Goal: Transaction & Acquisition: Purchase product/service

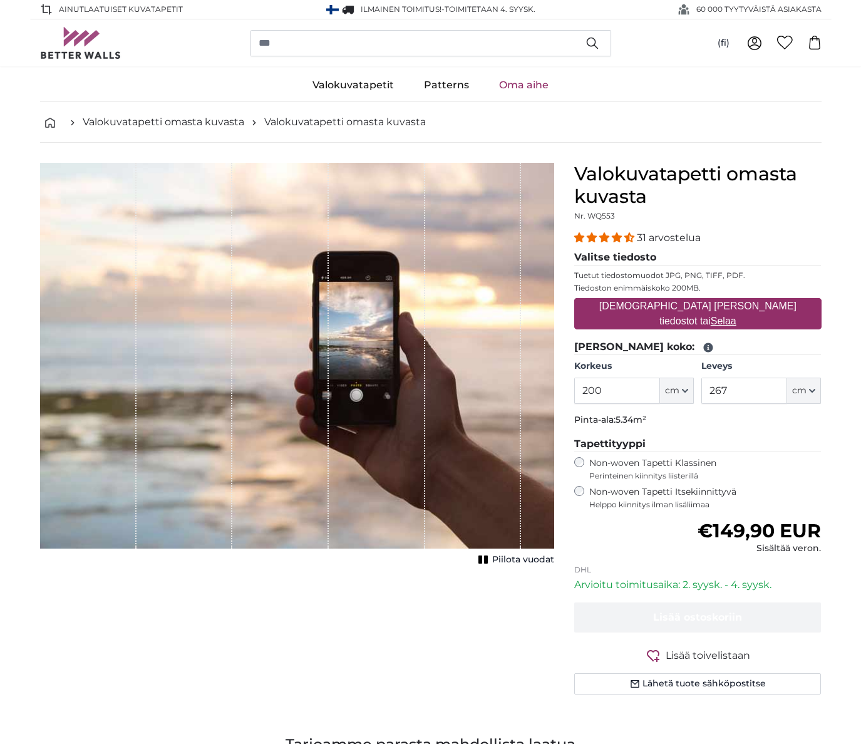
drag, startPoint x: 627, startPoint y: 395, endPoint x: 528, endPoint y: 390, distance: 99.1
click at [528, 390] on product-detail "[PERSON_NAME] kuva Piilota vuodat Valokuvatapetti [PERSON_NAME] kuvasta Nr. WQ5…" at bounding box center [431, 434] width 802 height 582
type input "260"
drag, startPoint x: 747, startPoint y: 399, endPoint x: 616, endPoint y: 392, distance: 131.7
click at [616, 392] on div "Korkeus 260 ft cm Centimeter (cm) Inches (inch) Feet (ft. in.) Leveys 267 ft cm…" at bounding box center [697, 382] width 247 height 44
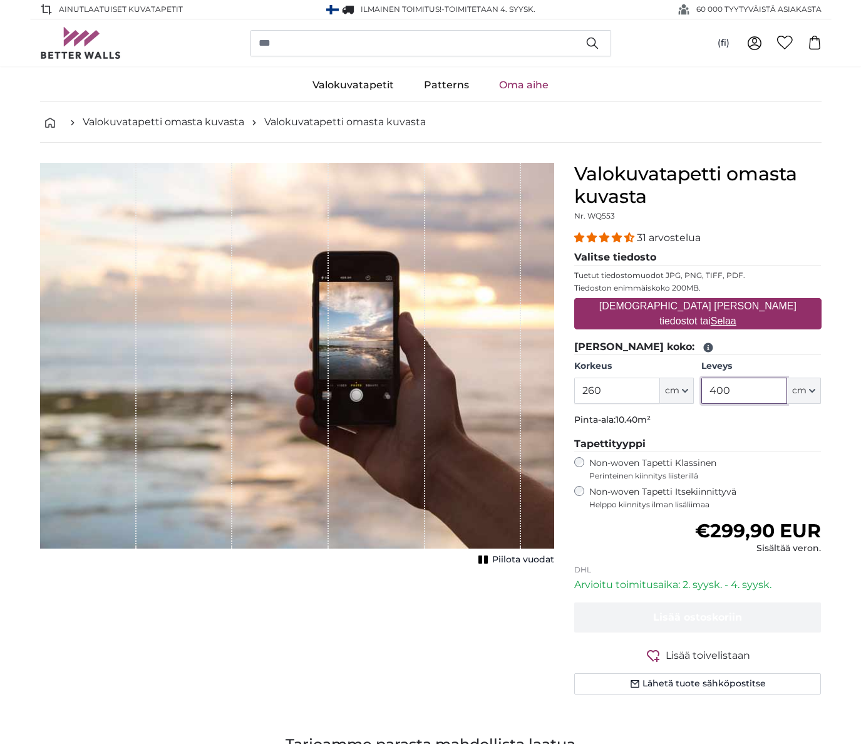
type input "400"
click at [743, 451] on legend "Tapettityyppi" at bounding box center [697, 444] width 247 height 16
click at [489, 557] on icon "1 of 1" at bounding box center [483, 559] width 13 height 9
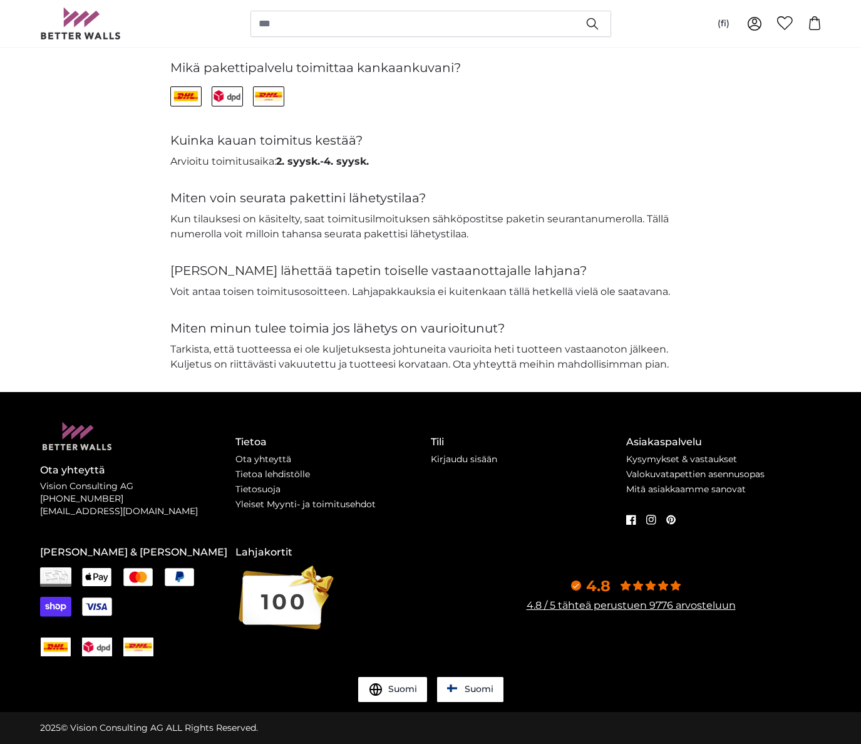
scroll to position [2750, 0]
